Goal: Task Accomplishment & Management: Manage account settings

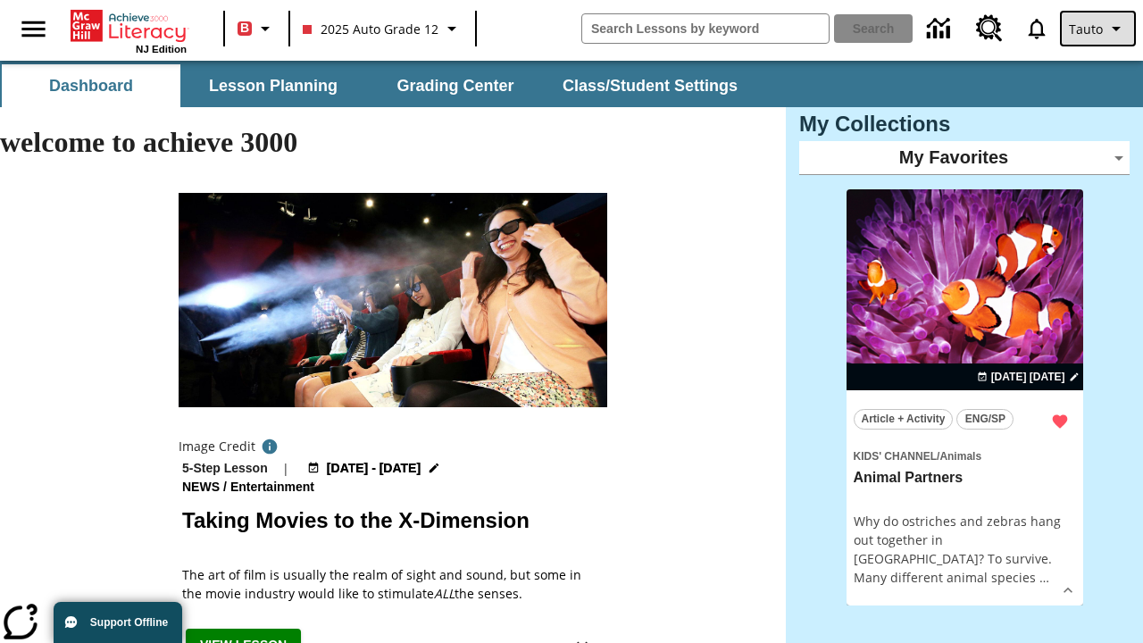
click at [1100, 29] on span "Tauto" at bounding box center [1086, 29] width 34 height 19
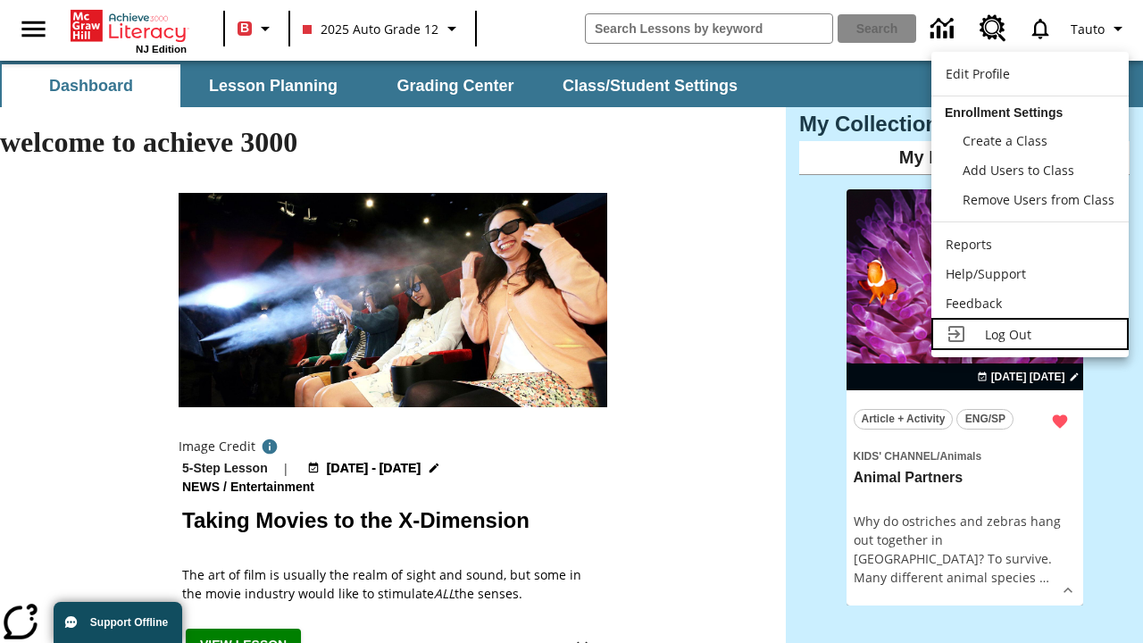
click at [1030, 334] on span "Log Out" at bounding box center [1008, 334] width 46 height 17
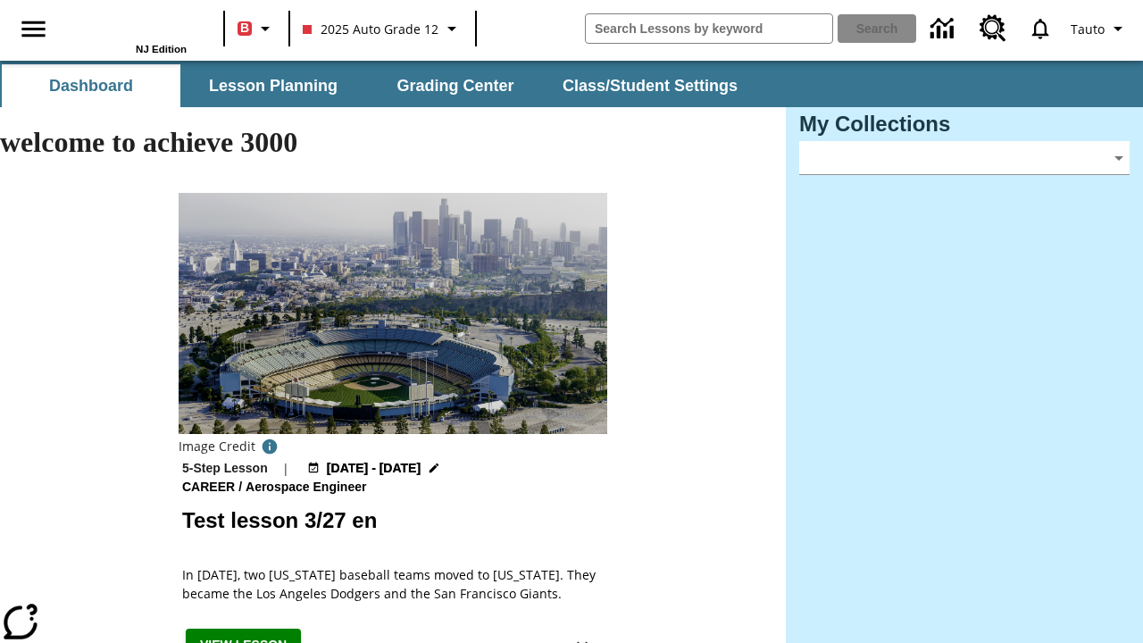
type input "-1"
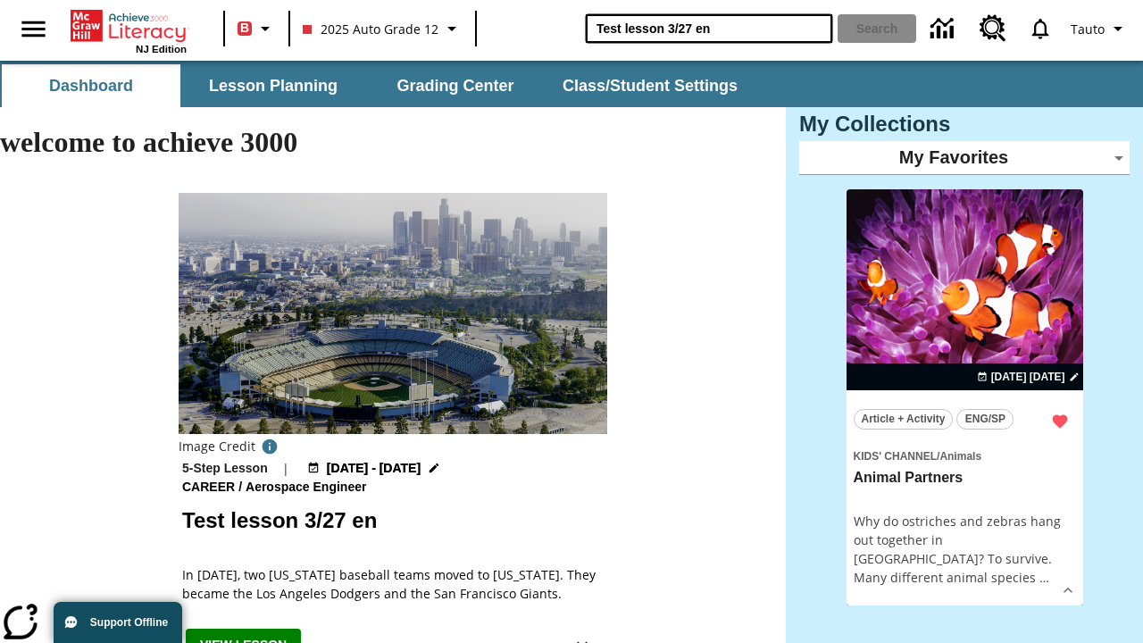
type input "Test lesson 3/27 en"
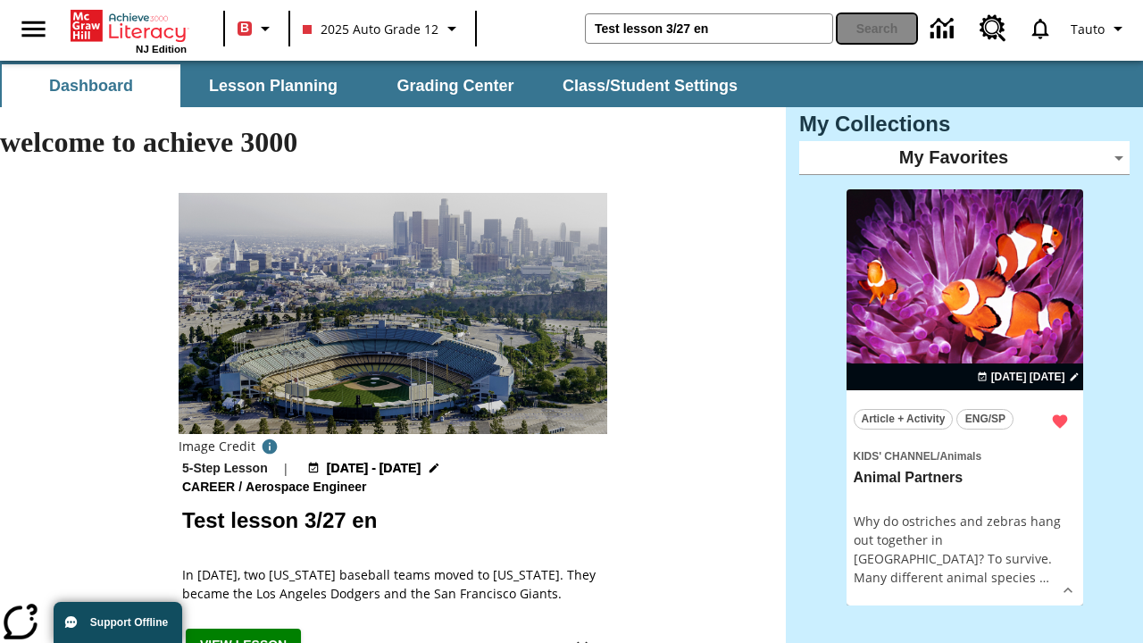
click at [877, 29] on button "Search" at bounding box center [877, 28] width 79 height 29
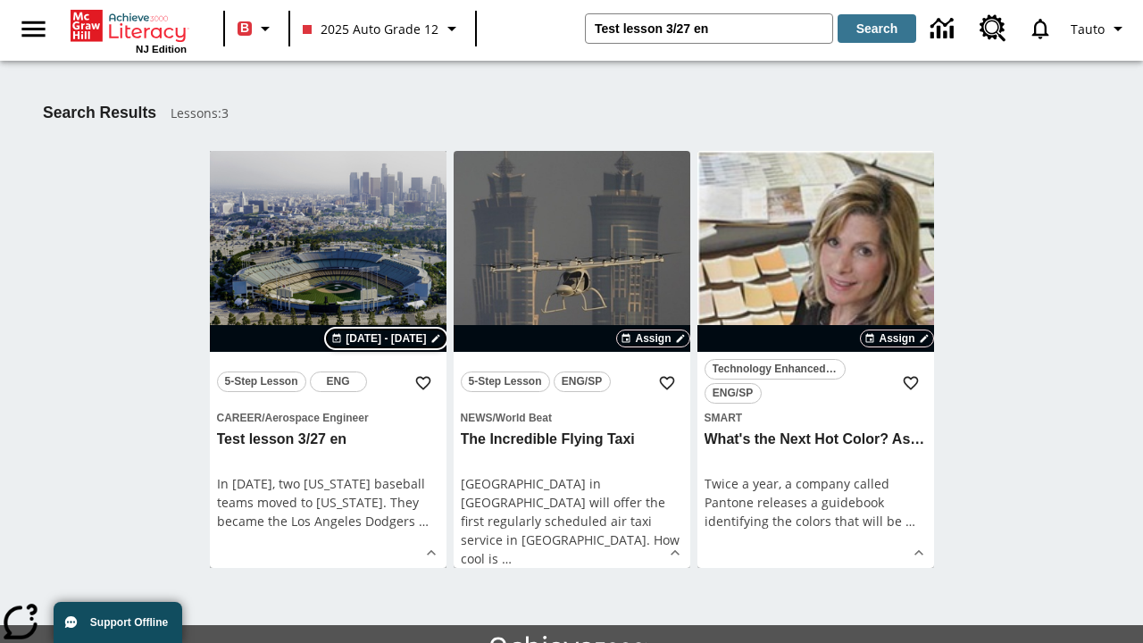
click at [388, 339] on span "[DATE] - [DATE]" at bounding box center [386, 339] width 80 height 16
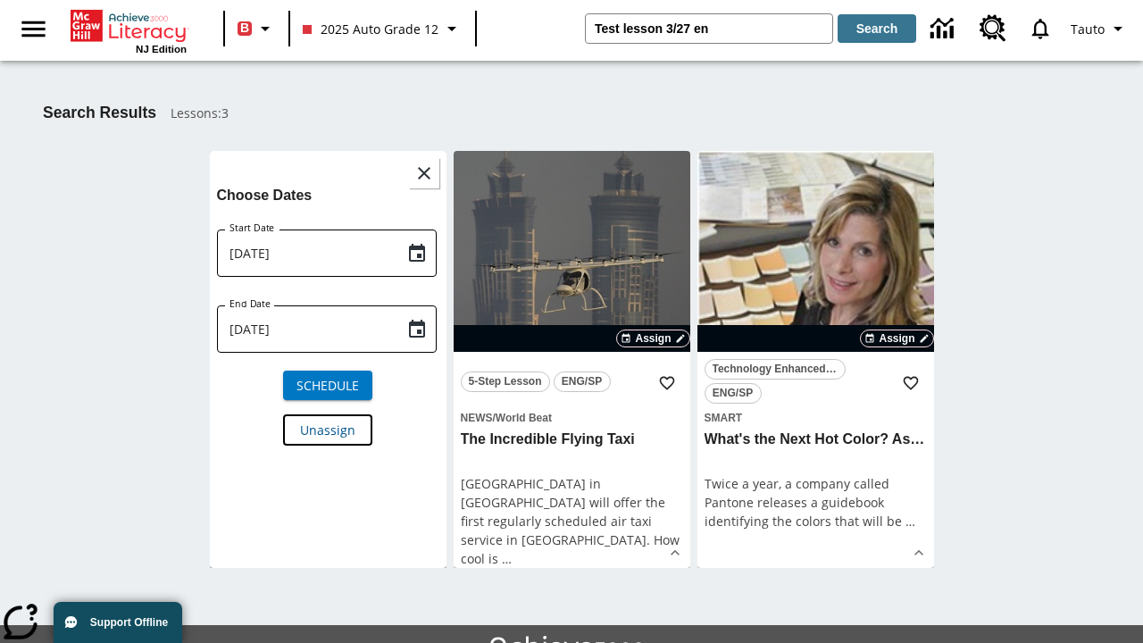
click at [328, 429] on span "Unassign" at bounding box center [327, 430] width 55 height 19
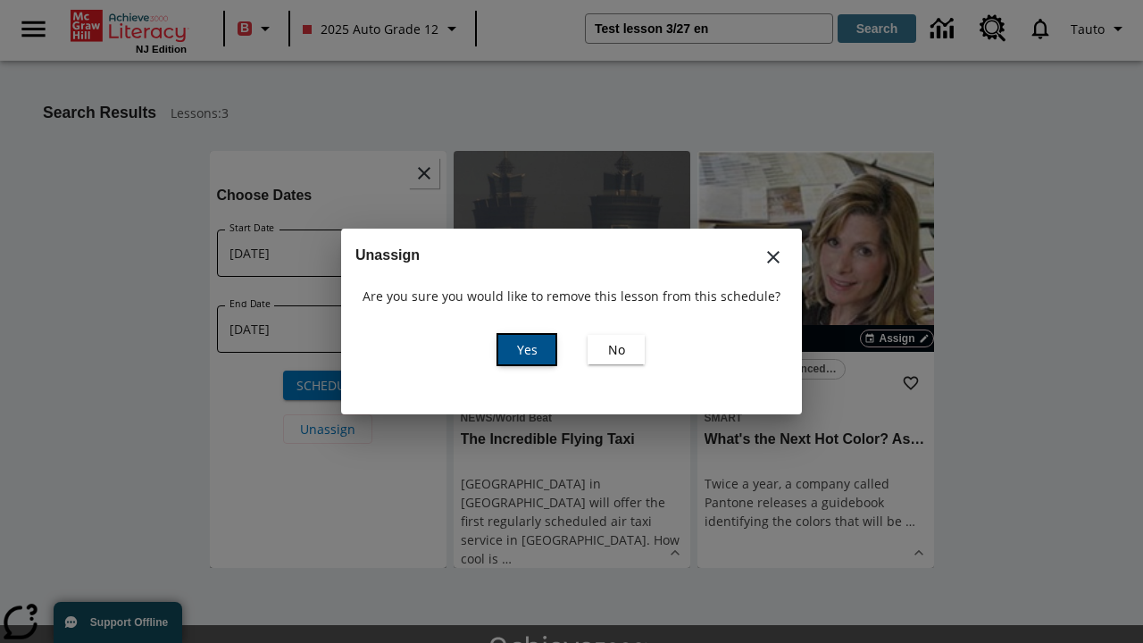
click at [527, 349] on span "Yes" at bounding box center [527, 349] width 21 height 19
